Goal: Task Accomplishment & Management: Complete application form

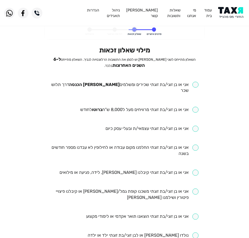
click at [116, 87] on input "checkbox" at bounding box center [125, 88] width 148 height 12
checkbox input "true"
click at [98, 113] on ul "אני או בן זוגי/בת זוגתי שכירים ומשלמים מס הכנסה דרך תלוש שכר אני או בן זוגי/בת …" at bounding box center [125, 236] width 148 height 308
click at [104, 107] on input "checkbox" at bounding box center [139, 110] width 118 height 6
checkbox input "true"
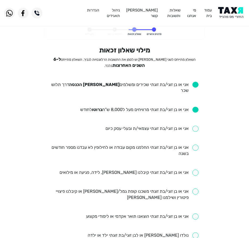
click at [94, 144] on input "checkbox" at bounding box center [125, 150] width 148 height 12
checkbox input "true"
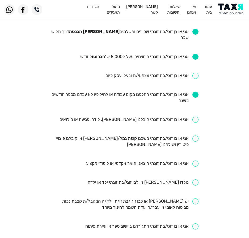
scroll to position [53, 0]
click at [160, 107] on ul "אני או בן זוגי/בת זוגתי שכירים ומשלמים מס הכנסה דרך תלוש שכר אני או בן זוגי/בת …" at bounding box center [125, 182] width 148 height 308
click at [160, 110] on ul "אני או בן זוגי/בת זוגתי שכירים ומשלמים מס הכנסה דרך תלוש שכר אני או בן זוגי/בת …" at bounding box center [125, 182] width 148 height 308
click at [169, 116] on input "checkbox" at bounding box center [129, 119] width 139 height 6
checkbox input "true"
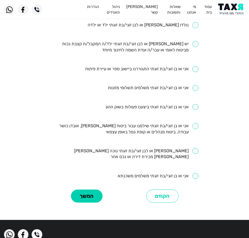
scroll to position [213, 0]
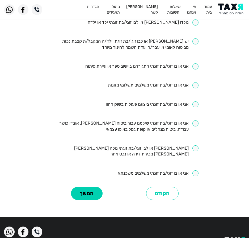
click at [159, 120] on input "checkbox" at bounding box center [125, 126] width 148 height 12
checkbox input "true"
click at [89, 187] on button "המשך" at bounding box center [87, 193] width 32 height 13
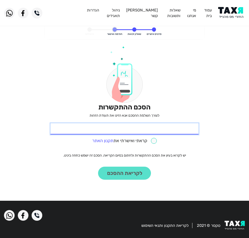
click at [176, 132] on input "* תעודת זהות" at bounding box center [125, 128] width 148 height 11
type input "308545128"
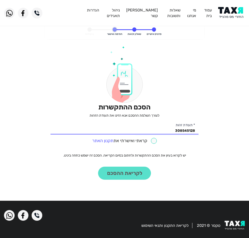
click at [155, 142] on input "checkbox" at bounding box center [124, 141] width 65 height 6
checkbox input "true"
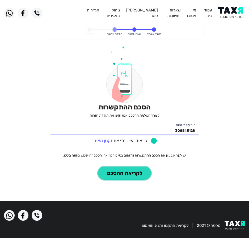
click at [128, 171] on button "לקריאת ההסכם" at bounding box center [124, 173] width 53 height 13
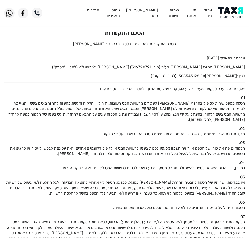
click at [235, 14] on img at bounding box center [231, 13] width 27 height 12
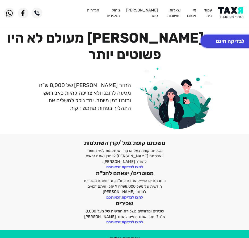
click at [232, 40] on button "לבדיקה חינם" at bounding box center [230, 41] width 59 height 13
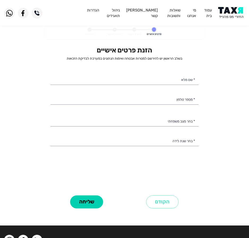
select select
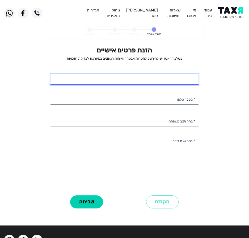
click at [100, 79] on input "* שם מלא" at bounding box center [125, 79] width 148 height 11
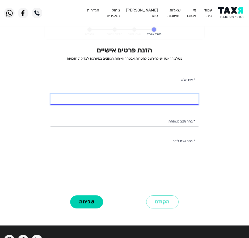
click at [94, 96] on input "* מספר טלפון" at bounding box center [125, 99] width 148 height 11
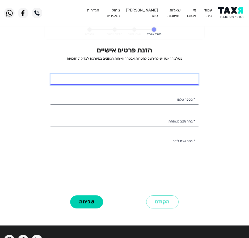
click at [97, 77] on input "* שם מלא" at bounding box center [125, 79] width 148 height 11
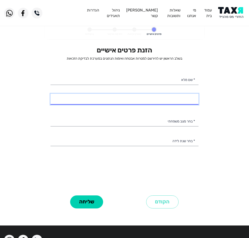
click at [92, 97] on input "* מספר טלפון" at bounding box center [125, 99] width 148 height 11
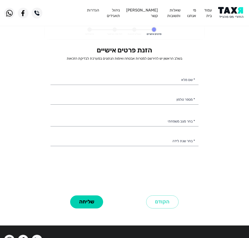
click at [85, 70] on div "הזנת פרטים אישיים בשלב הראשון יש להירשם למטרות אבטחה ואימות הנתונים במערכת לבדי…" at bounding box center [125, 119] width 148 height 147
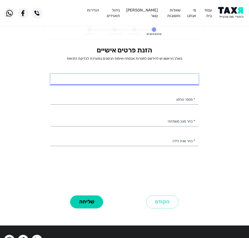
click at [77, 81] on input "* שם מלא" at bounding box center [125, 79] width 148 height 11
type input "[PERSON_NAME]"
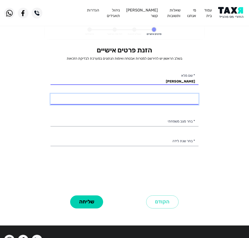
click at [182, 99] on input "* מספר טלפון" at bounding box center [125, 99] width 148 height 11
type input "053-2766176"
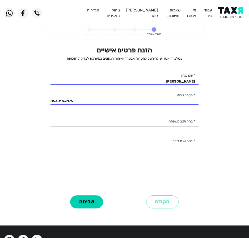
click at [172, 115] on div "הזנת פרטים אישיים בשלב הראשון יש להירשם למטרות אבטחה ואימות הנתונים במערכת לבדי…" at bounding box center [125, 119] width 148 height 147
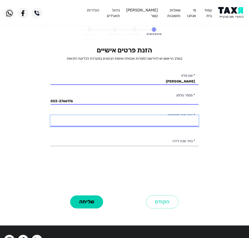
click at [170, 118] on select "רווק/ה נשוי/[PERSON_NAME]/ה אלמן/נה" at bounding box center [125, 120] width 148 height 11
select select "2: Married"
click at [51, 115] on select "רווק/ה נשוי/[PERSON_NAME]/ה אלמן/נה" at bounding box center [125, 120] width 148 height 11
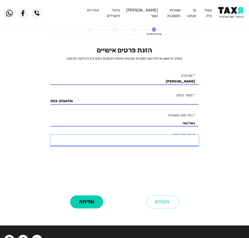
click at [164, 139] on select "2003 2002 2001 2000 1999 1998 1997 1996 1995 1994 1993 1992 1991 1990 1989 1988…" at bounding box center [125, 140] width 148 height 11
select select "9: 1995"
click at [51, 135] on select "2003 2002 2001 2000 1999 1998 1997 1996 1995 1994 1993 1992 1991 1990 1989 1988…" at bounding box center [125, 140] width 148 height 11
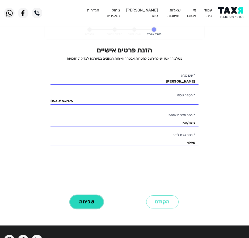
click at [86, 196] on button "שליחה" at bounding box center [86, 201] width 33 height 13
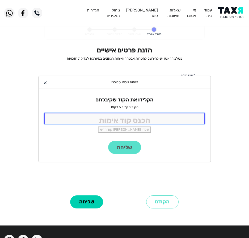
click at [127, 122] on input "tel" at bounding box center [124, 118] width 161 height 11
type input "6"
type input "9988"
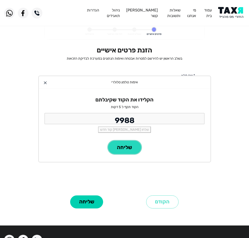
click at [122, 146] on button "שליחה" at bounding box center [124, 147] width 33 height 13
